Goal: Find specific page/section: Locate a particular part of the current website

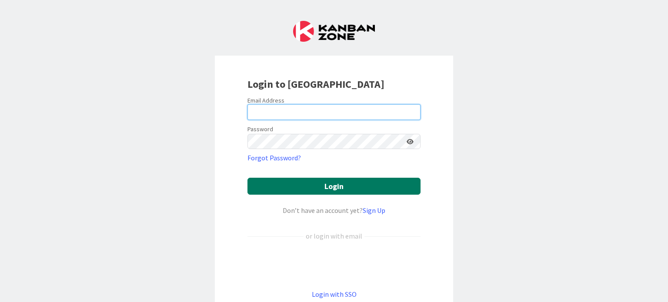
type input "[EMAIL_ADDRESS][DOMAIN_NAME]"
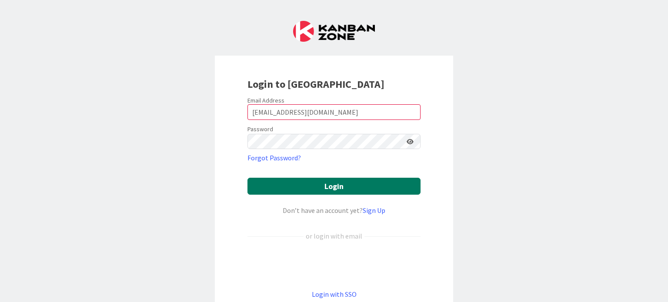
click at [332, 184] on button "Login" at bounding box center [334, 186] width 173 height 17
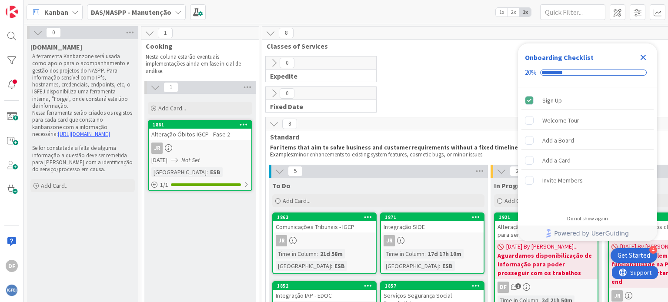
click at [645, 57] on icon "Close Checklist" at bounding box center [643, 57] width 10 height 10
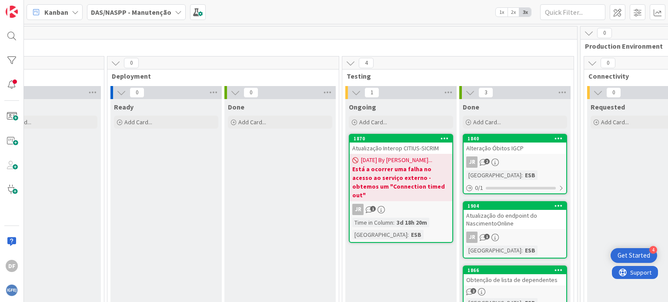
scroll to position [0, 975]
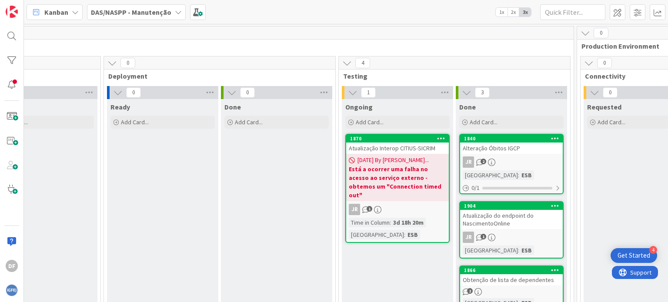
click at [415, 169] on b "Está a ocorrer uma falha no acesso ao serviço externo - obtemos um "Connection …" at bounding box center [397, 182] width 97 height 35
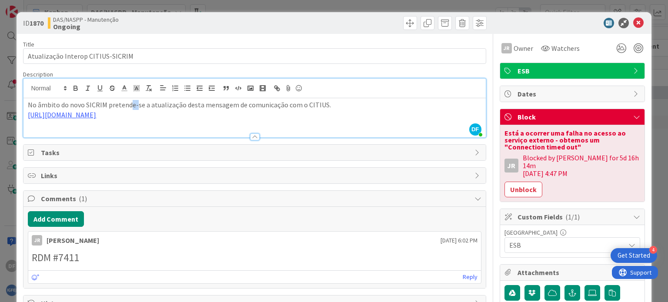
drag, startPoint x: 134, startPoint y: 96, endPoint x: 128, endPoint y: 97, distance: 5.7
click at [128, 97] on div "DF [PERSON_NAME] just joined No âmbito do novo SICRIM pretende-se a atualização…" at bounding box center [254, 108] width 462 height 59
drag, startPoint x: 136, startPoint y: 114, endPoint x: 24, endPoint y: 114, distance: 111.8
click at [24, 114] on div "No âmbito do novo SICRIM pretende-se a atualização desta mensagem de comunicaçã…" at bounding box center [254, 117] width 462 height 39
copy link "[URL][DOMAIN_NAME]"
